Goal: Navigation & Orientation: Find specific page/section

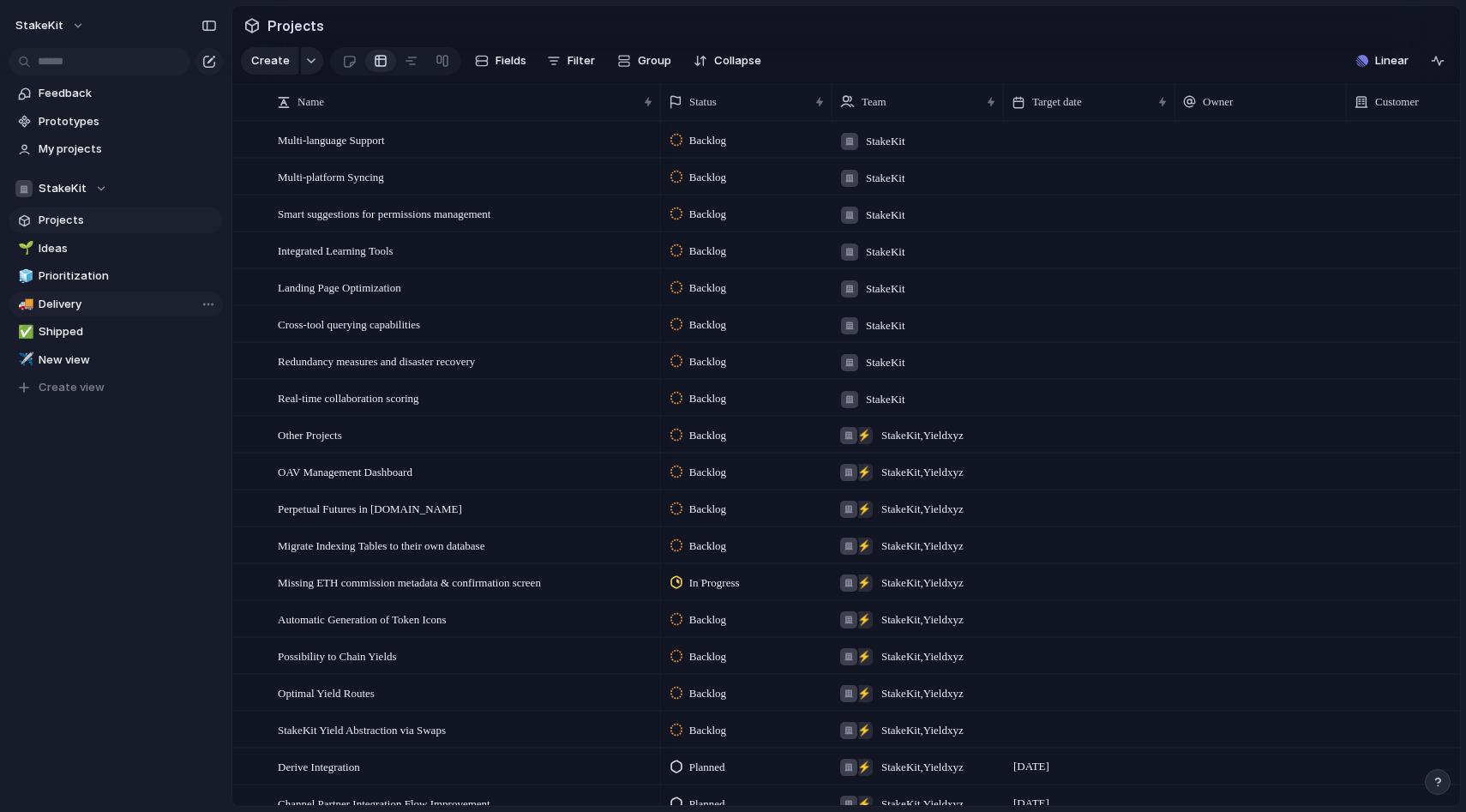
click at [68, 297] on span "Delivery" at bounding box center [128, 304] width 179 height 18
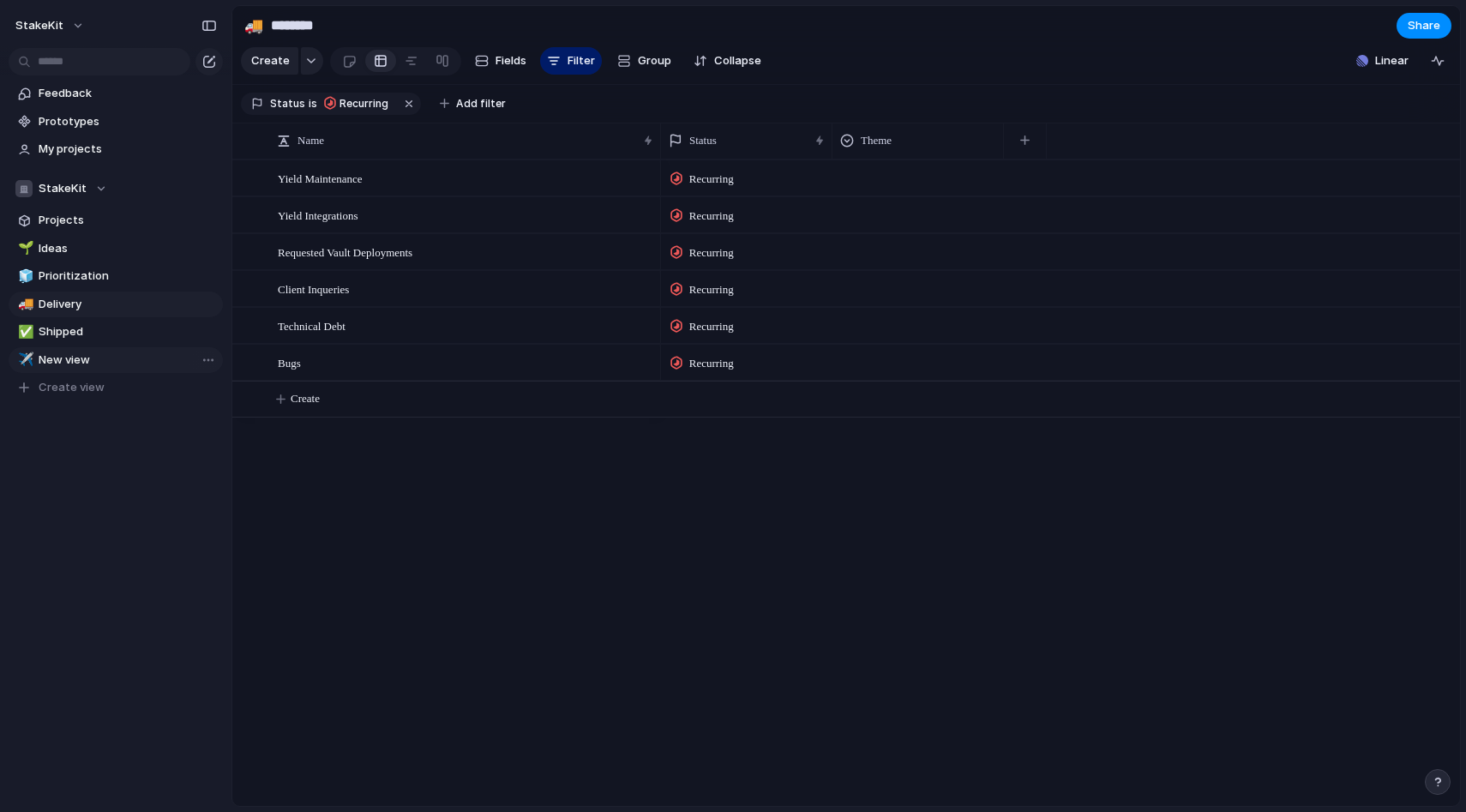
click at [64, 361] on span "New view" at bounding box center [128, 360] width 179 height 18
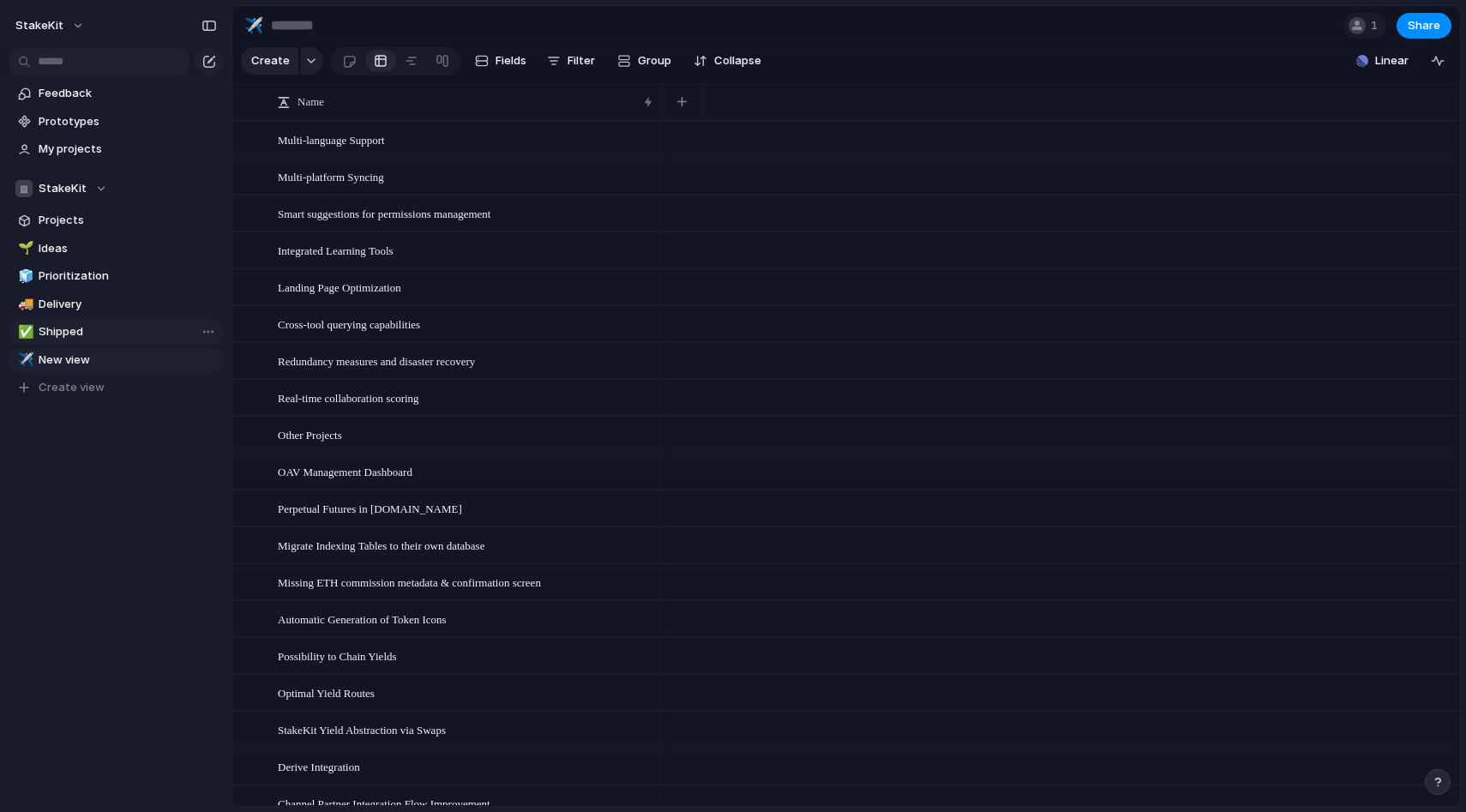
click at [63, 344] on link "✅ Shipped" at bounding box center [115, 331] width 214 height 26
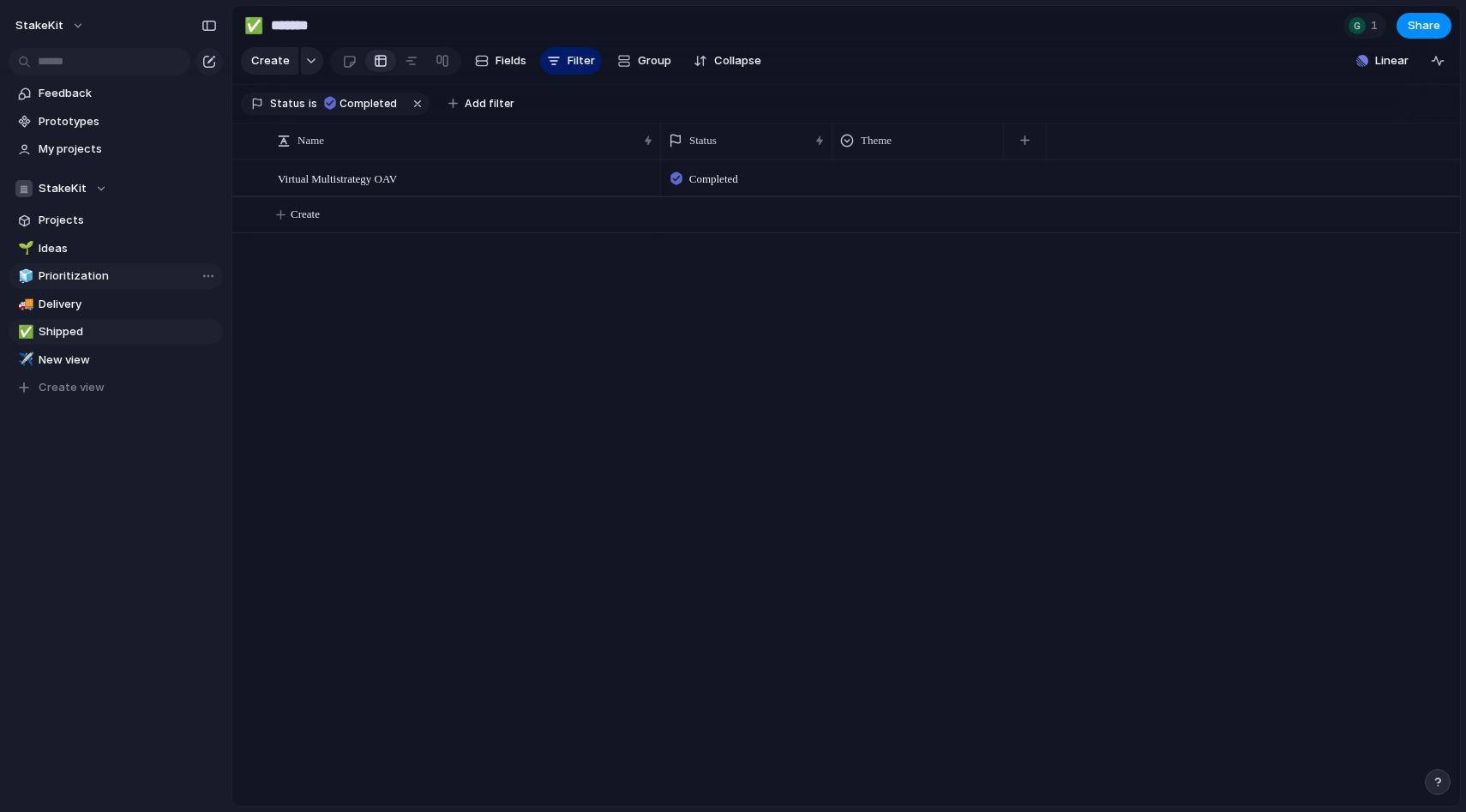
click at [70, 281] on span "Prioritization" at bounding box center [128, 276] width 179 height 18
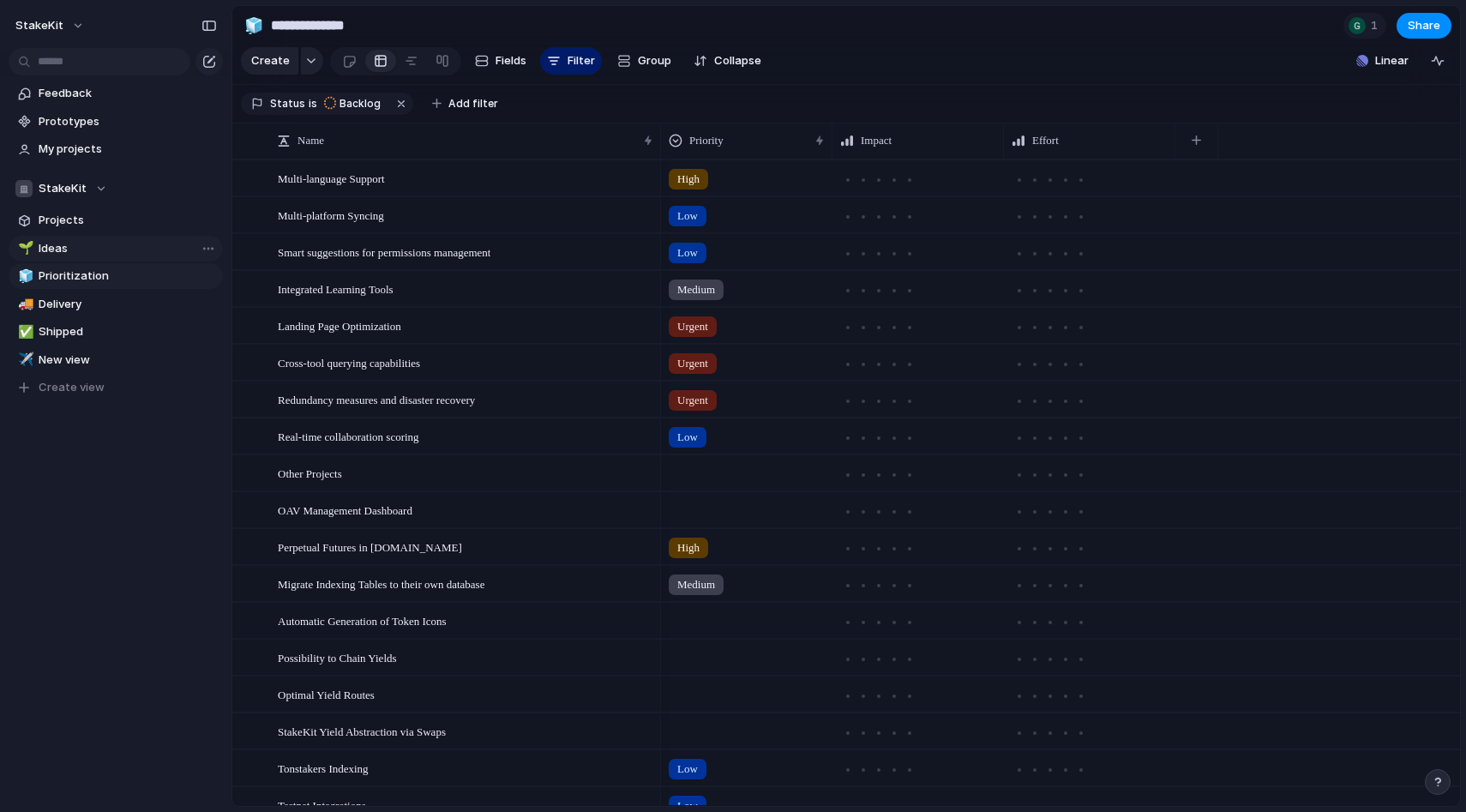
click at [68, 245] on span "Ideas" at bounding box center [128, 248] width 179 height 18
type input "*****"
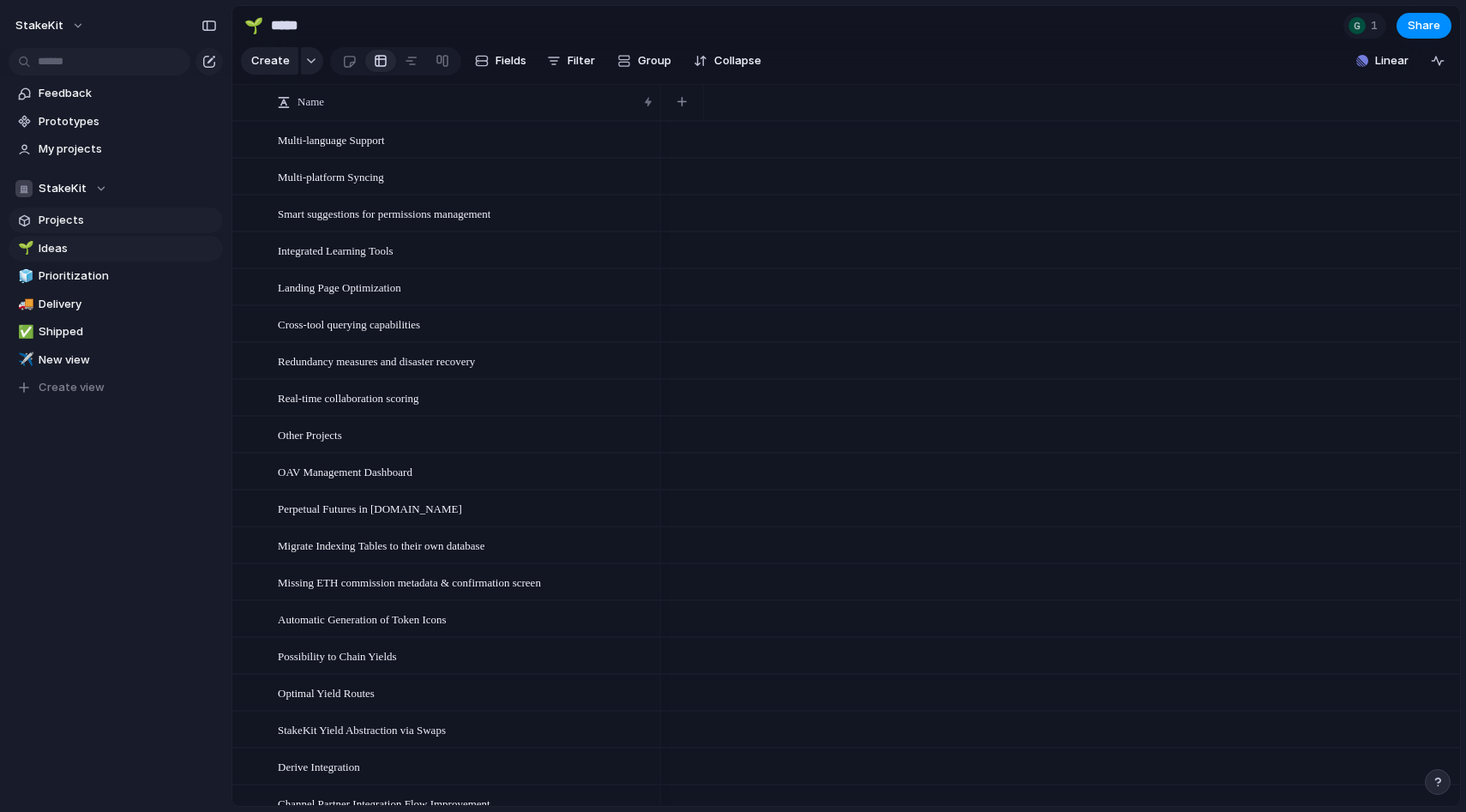
click at [66, 217] on span "Projects" at bounding box center [128, 220] width 179 height 18
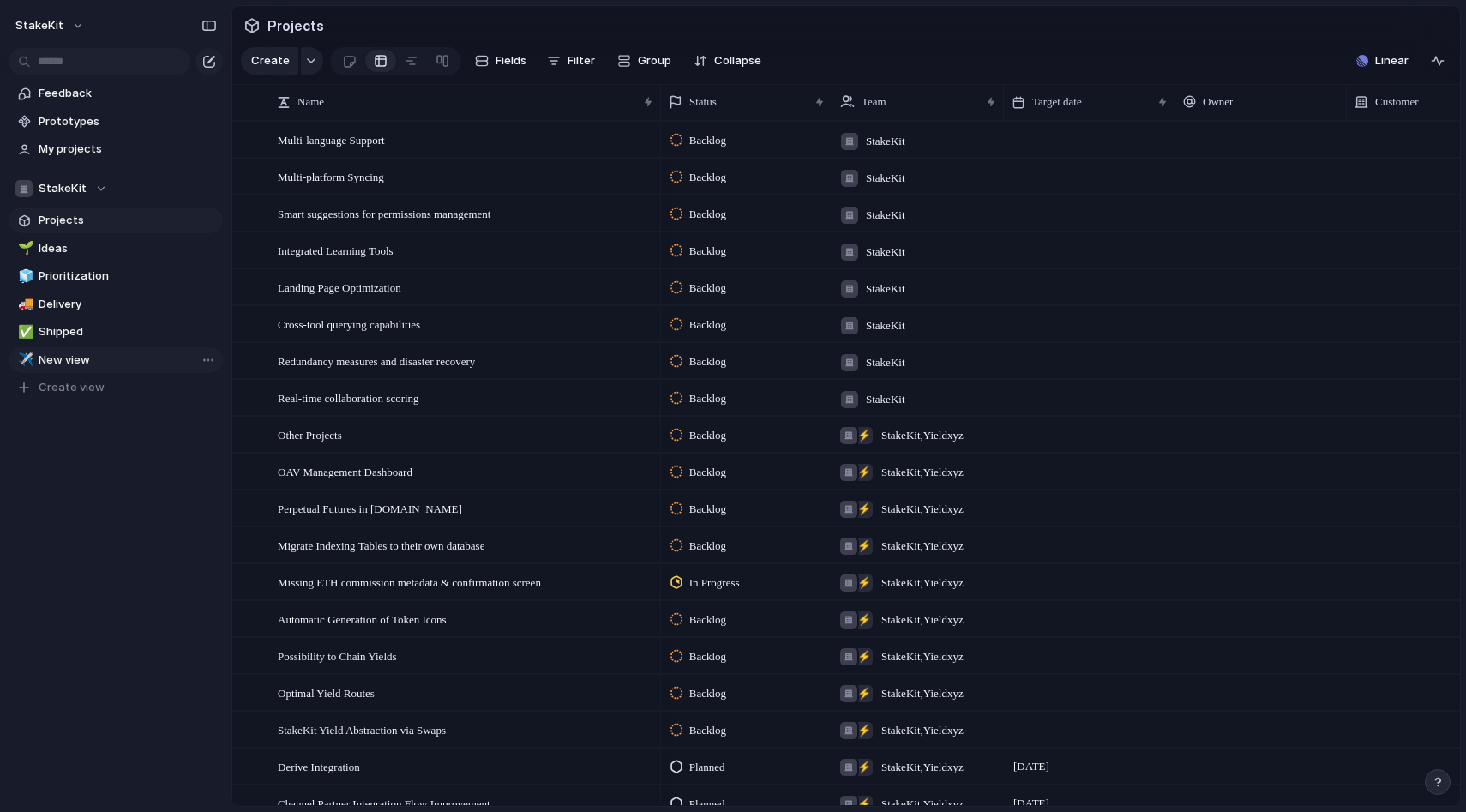
click at [105, 348] on link "✈️ New view" at bounding box center [115, 360] width 214 height 26
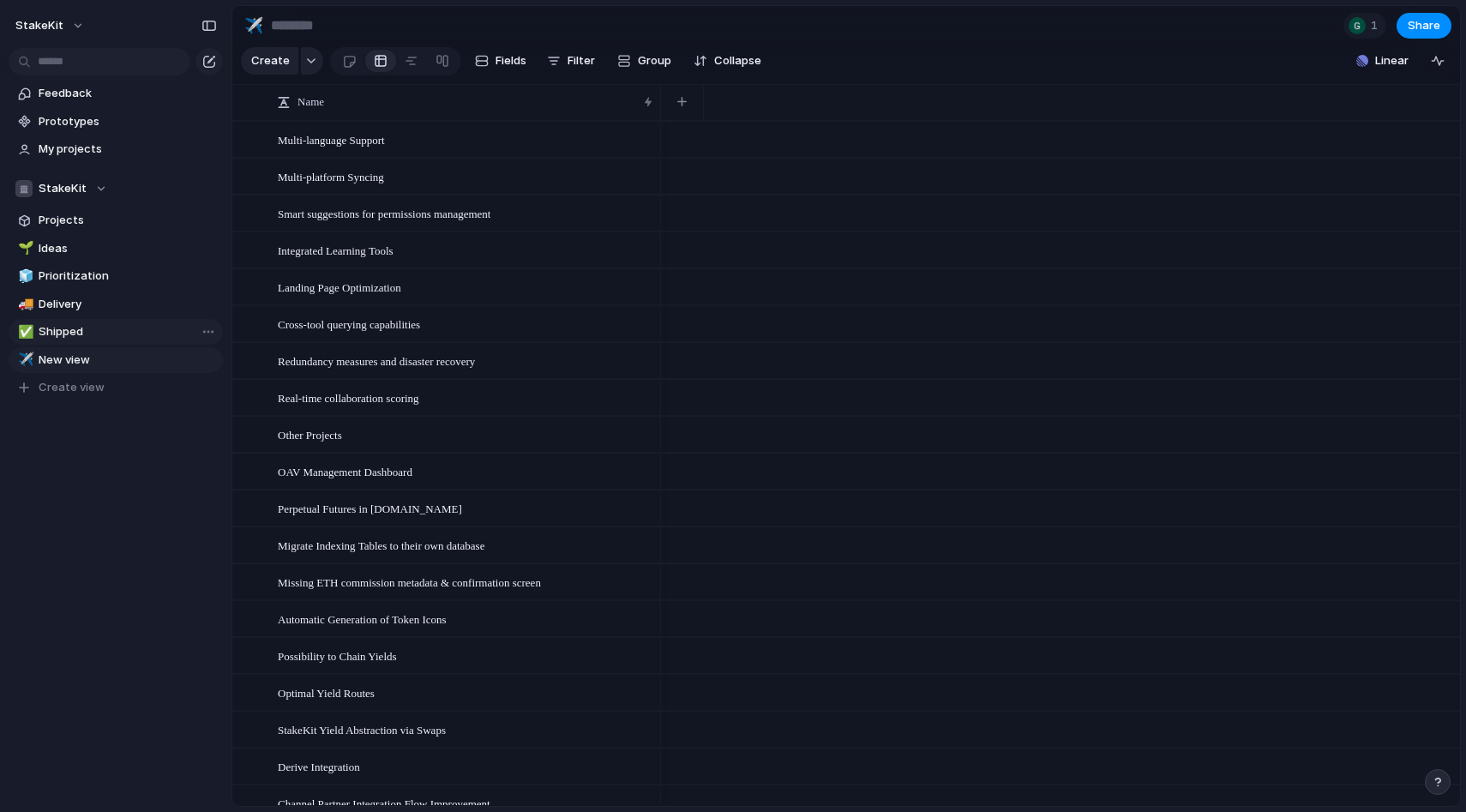
click at [98, 339] on span "Shipped" at bounding box center [128, 331] width 179 height 18
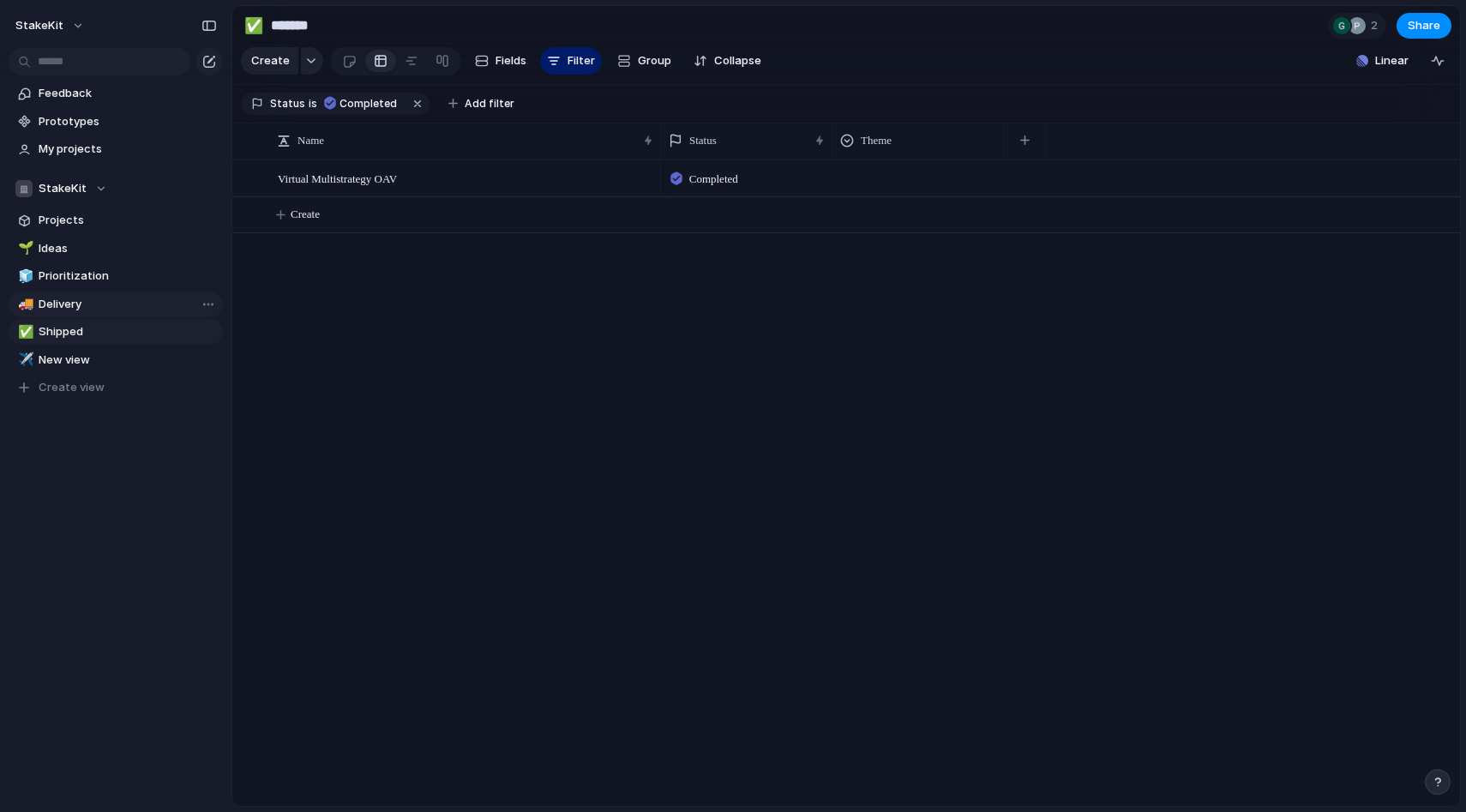
click at [94, 313] on link "🚚 Delivery" at bounding box center [115, 305] width 214 height 26
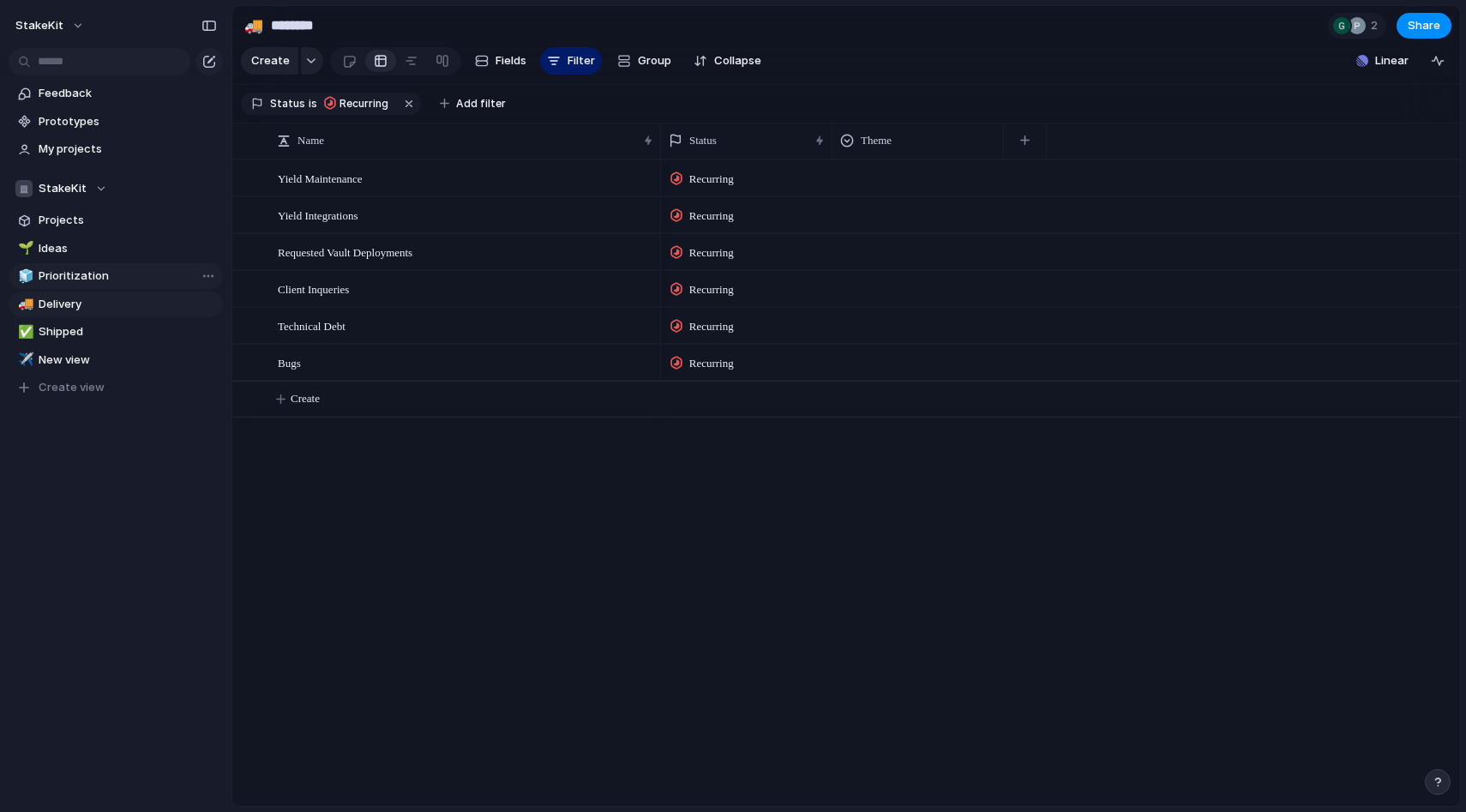
click at [83, 269] on span "Prioritization" at bounding box center [128, 276] width 179 height 18
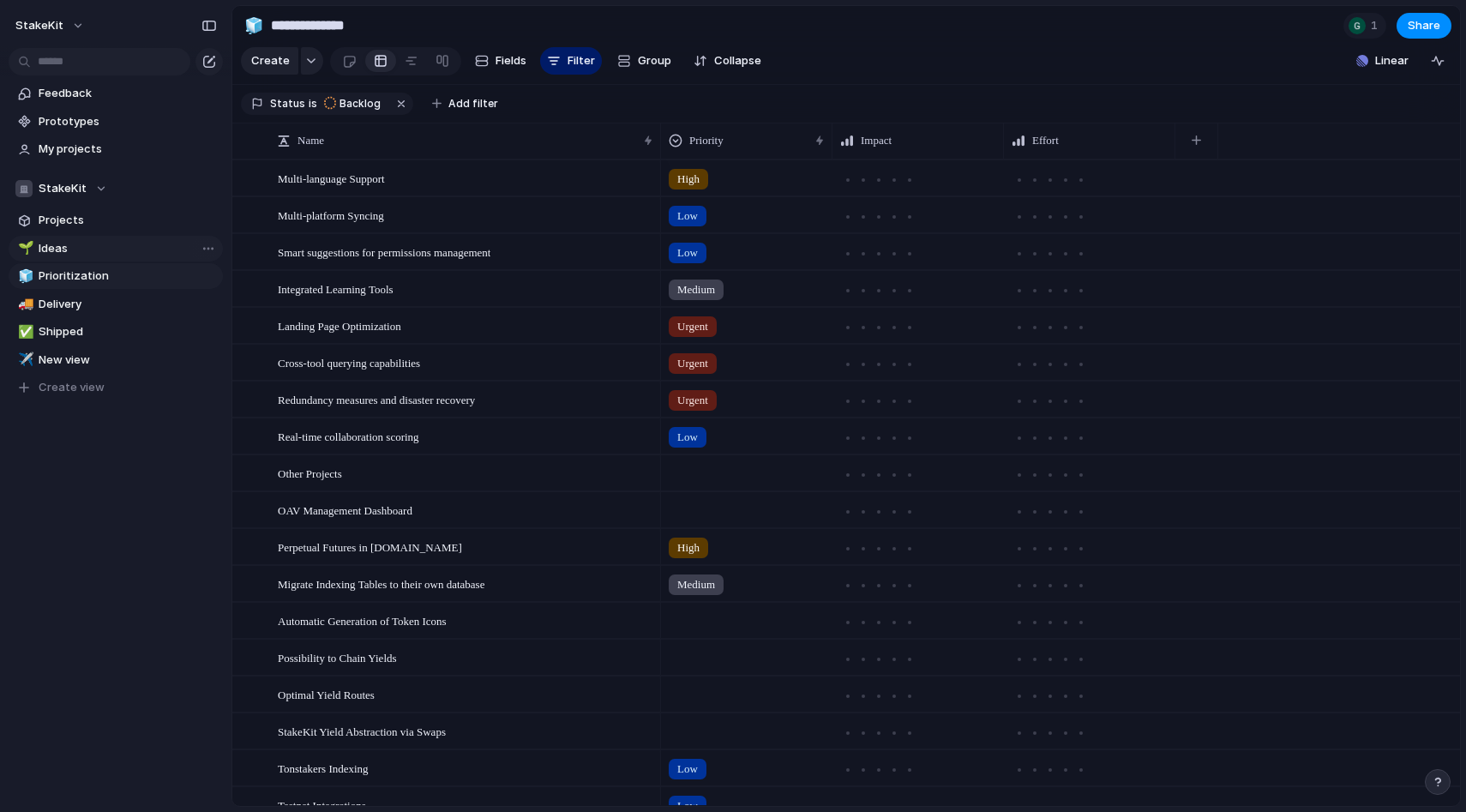
click at [75, 240] on span "Ideas" at bounding box center [128, 248] width 179 height 18
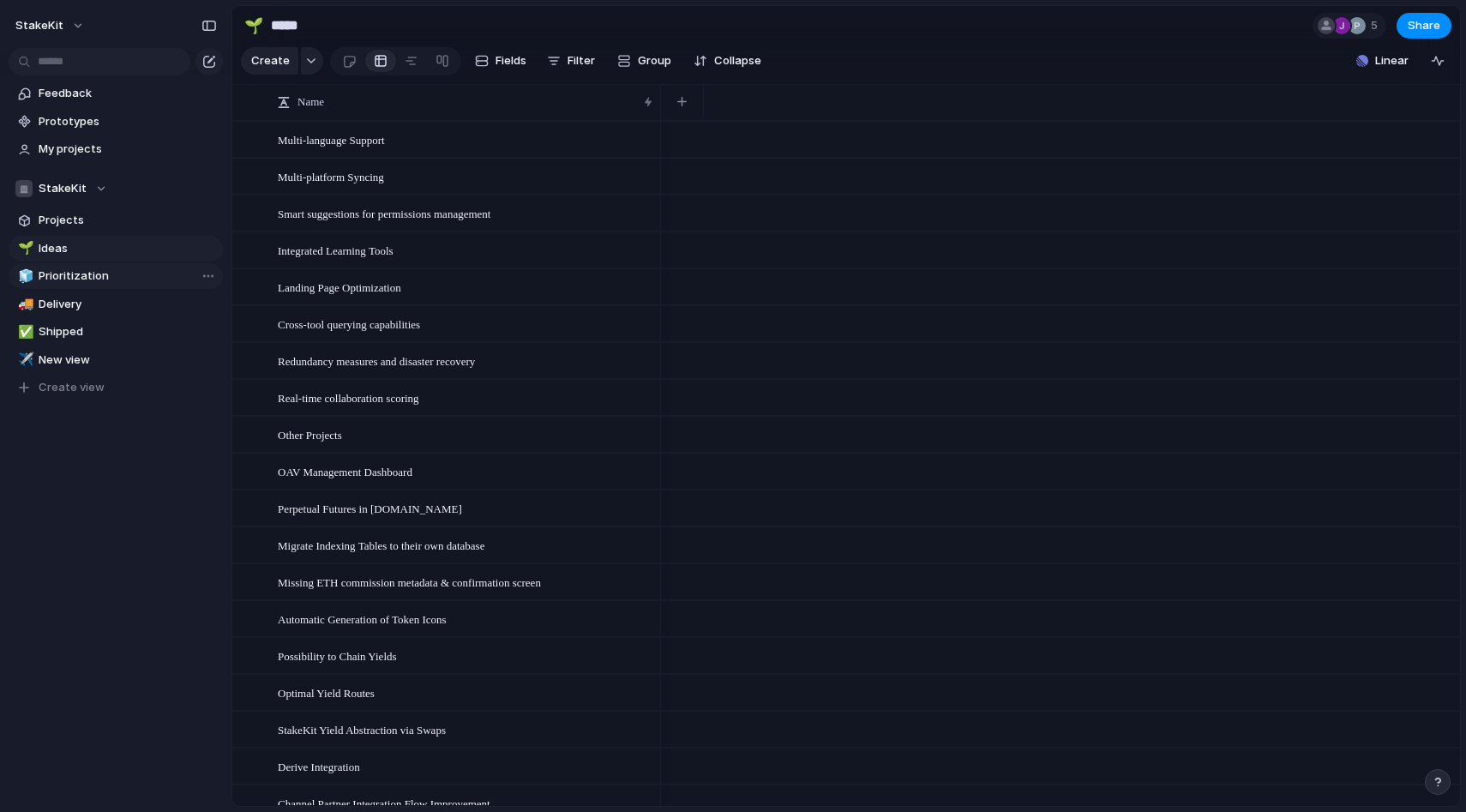
click at [107, 268] on span "Prioritization" at bounding box center [128, 276] width 179 height 18
type input "**********"
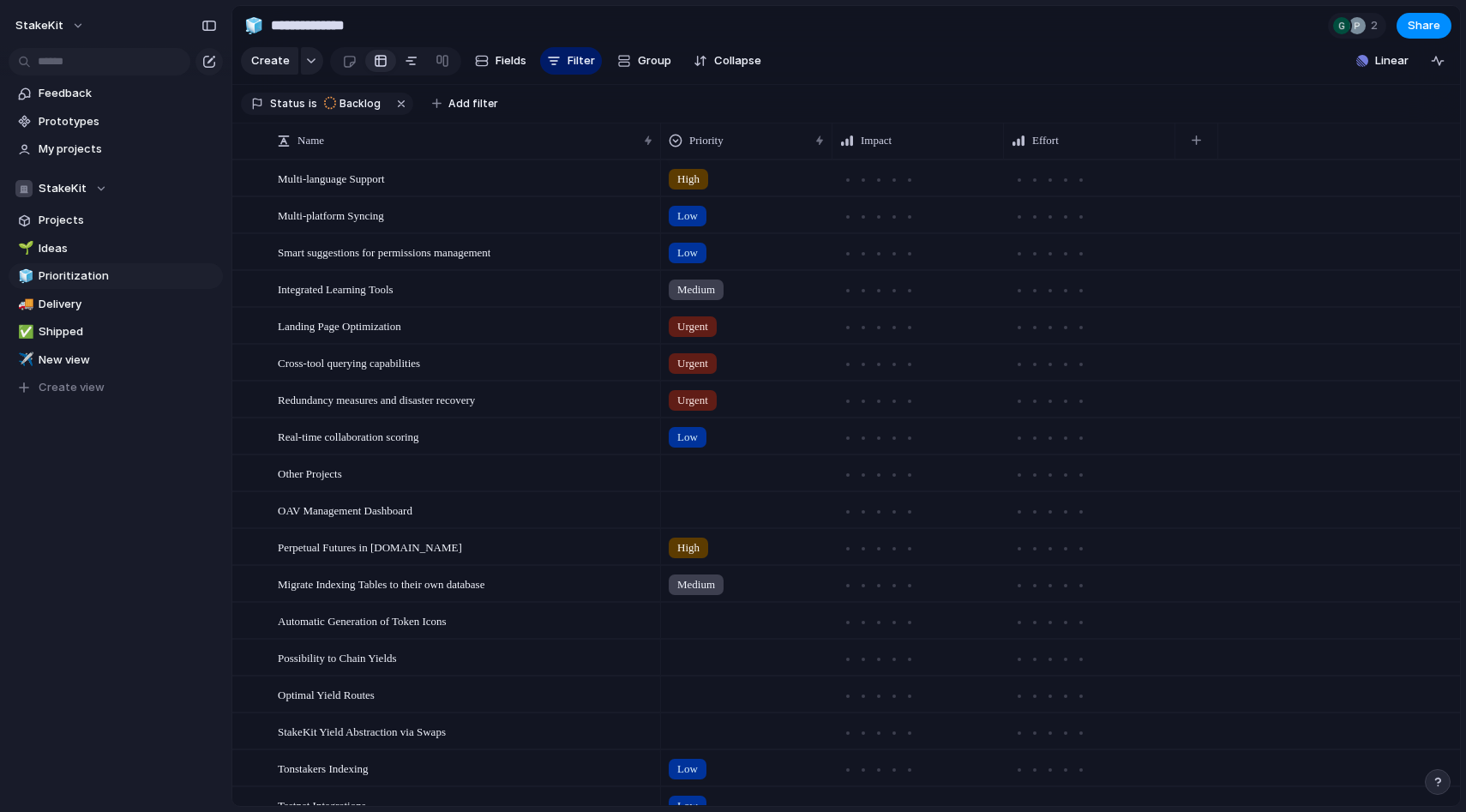
click at [405, 71] on div at bounding box center [411, 61] width 14 height 28
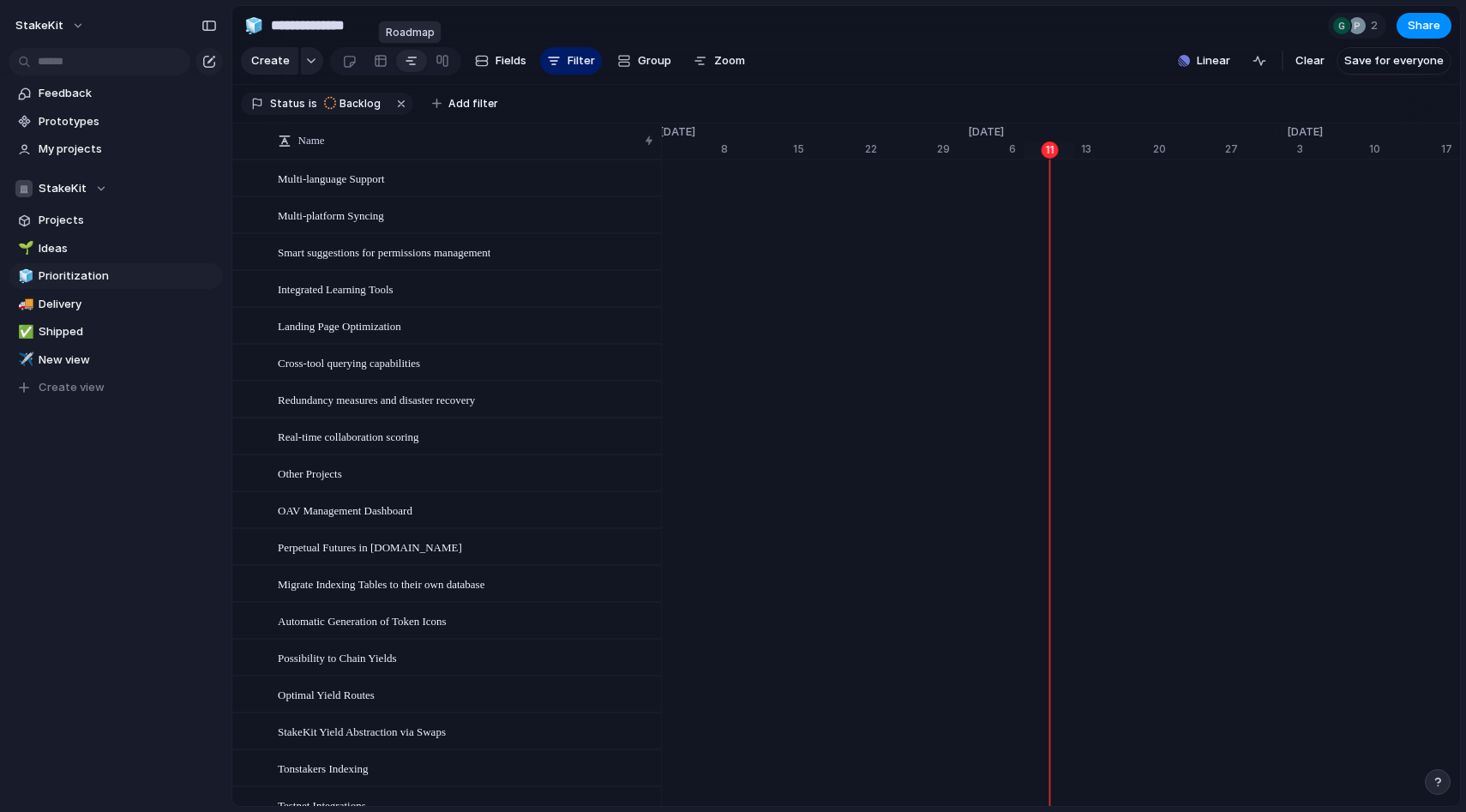
scroll to position [0, 10980]
click at [376, 62] on div at bounding box center [381, 61] width 14 height 28
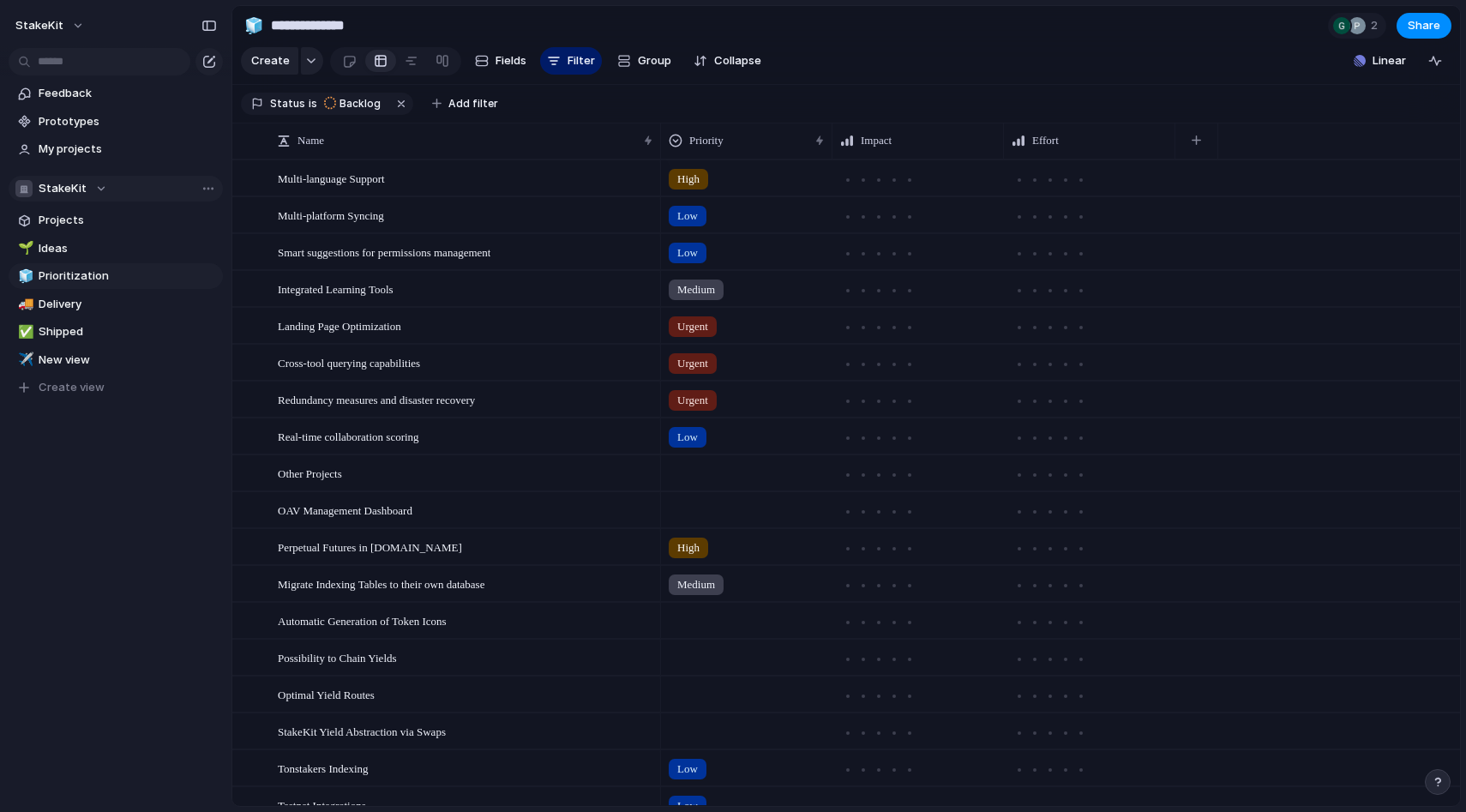
click at [97, 192] on div "StakeKit" at bounding box center [61, 188] width 92 height 18
click at [83, 279] on span "Yieldxyz" at bounding box center [75, 287] width 45 height 18
